Goal: Task Accomplishment & Management: Use online tool/utility

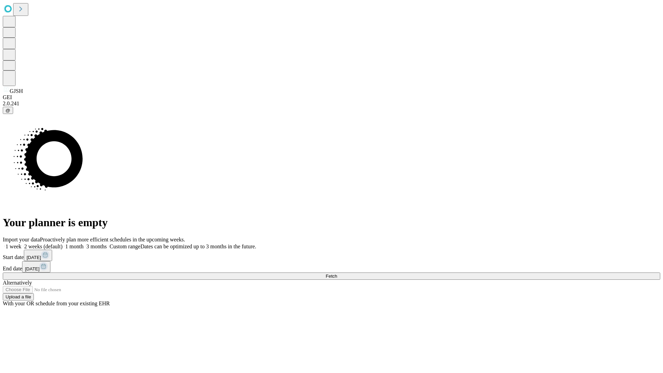
click at [337, 273] on span "Fetch" at bounding box center [331, 275] width 11 height 5
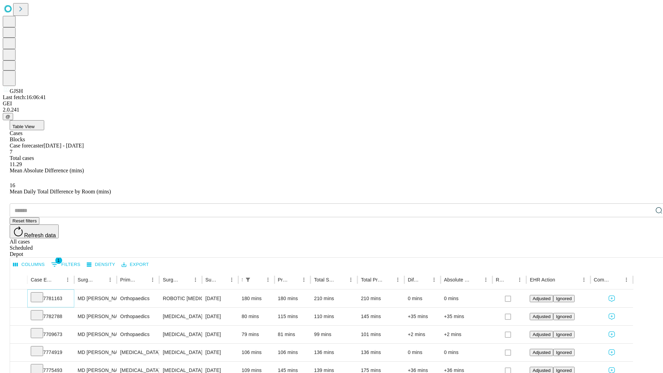
click at [40, 293] on icon at bounding box center [36, 296] width 7 height 7
